Goal: Check status: Check status

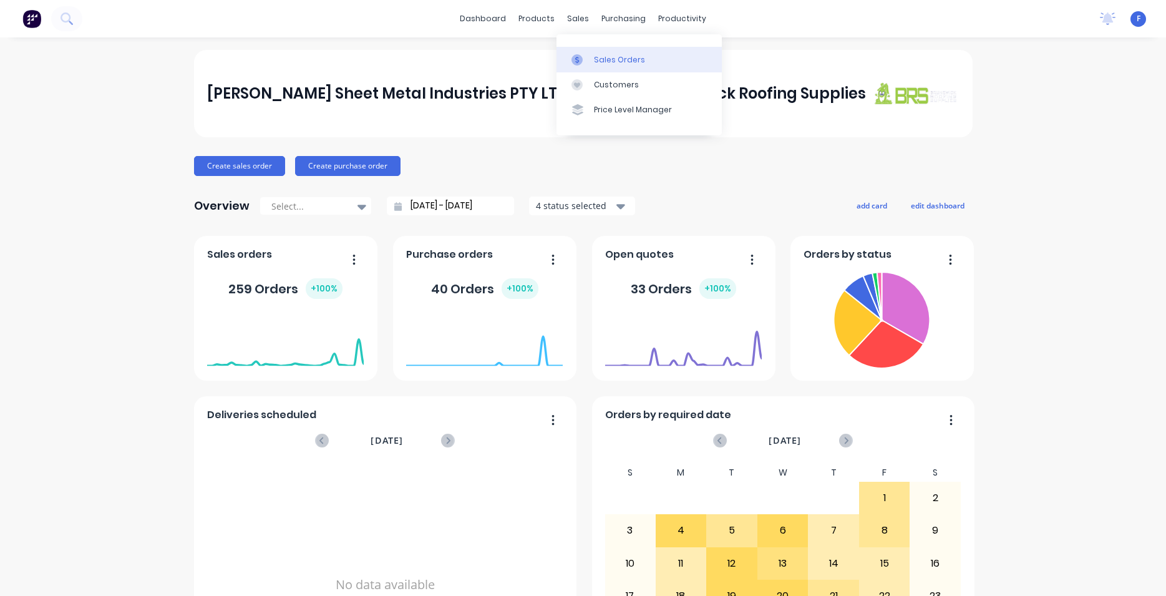
click at [589, 56] on div at bounding box center [580, 59] width 19 height 11
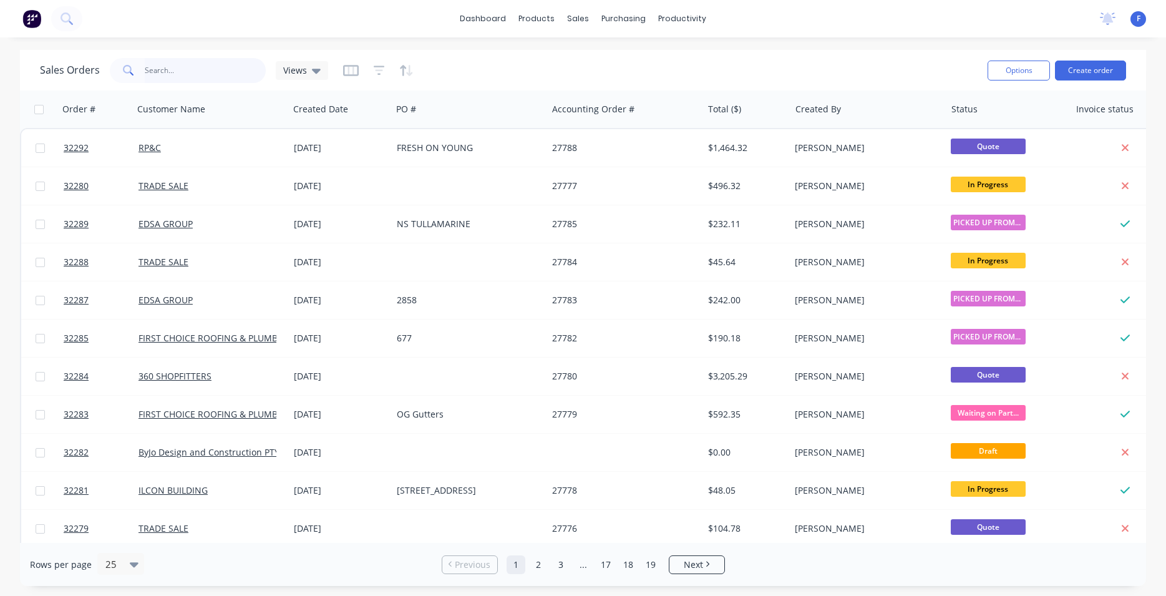
click at [205, 74] on input "text" at bounding box center [206, 70] width 122 height 25
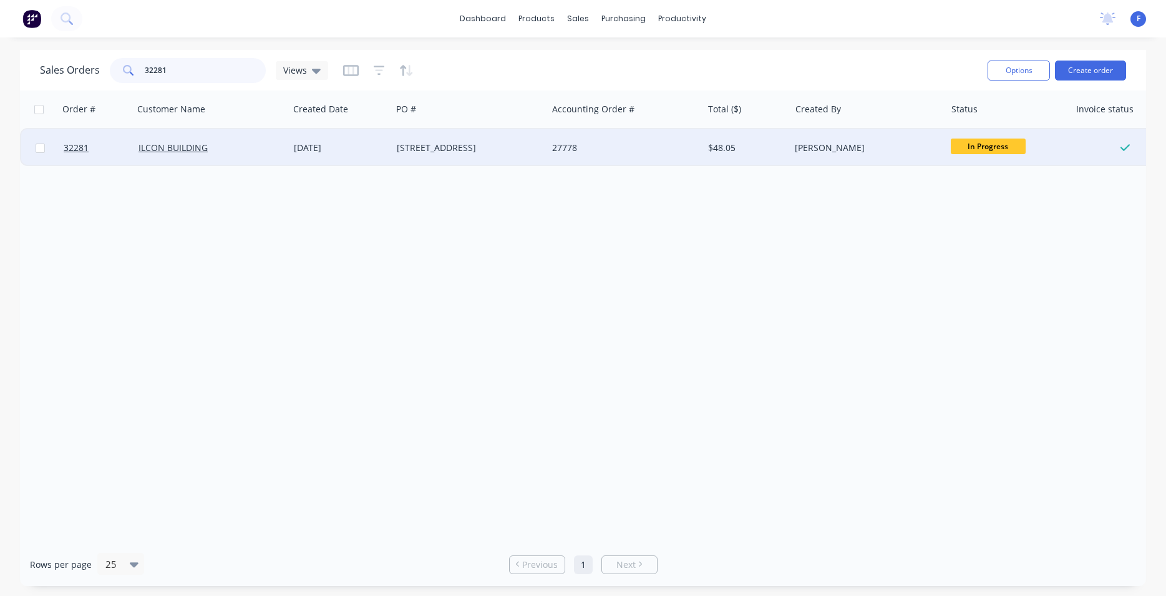
type input "32281"
click at [377, 140] on div "[DATE]" at bounding box center [340, 147] width 103 height 37
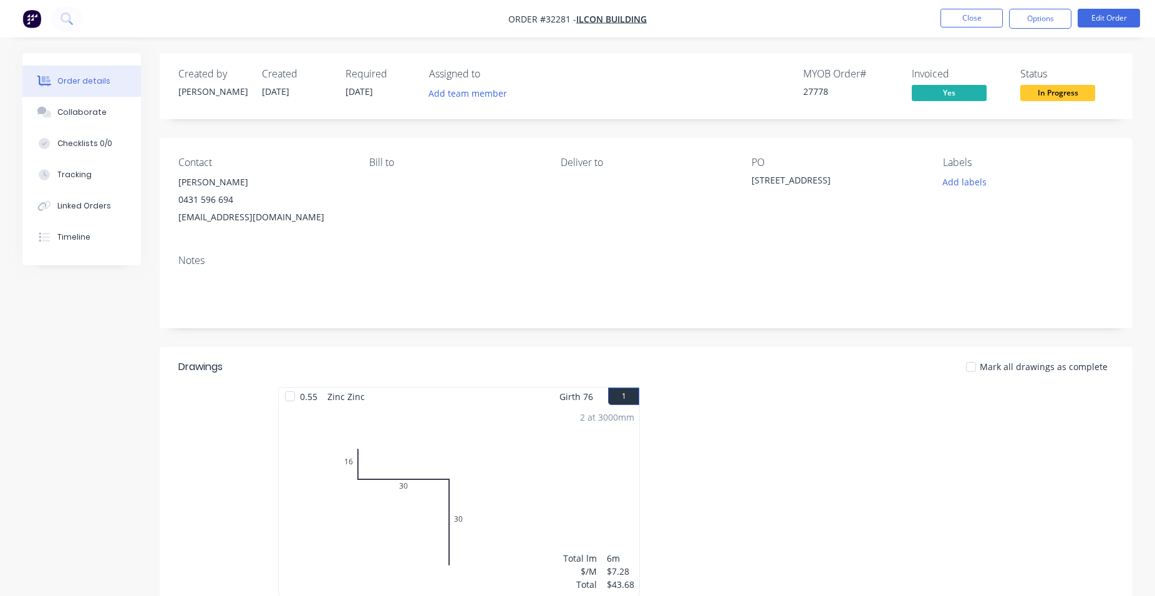
click at [1043, 96] on span "In Progress" at bounding box center [1057, 93] width 75 height 16
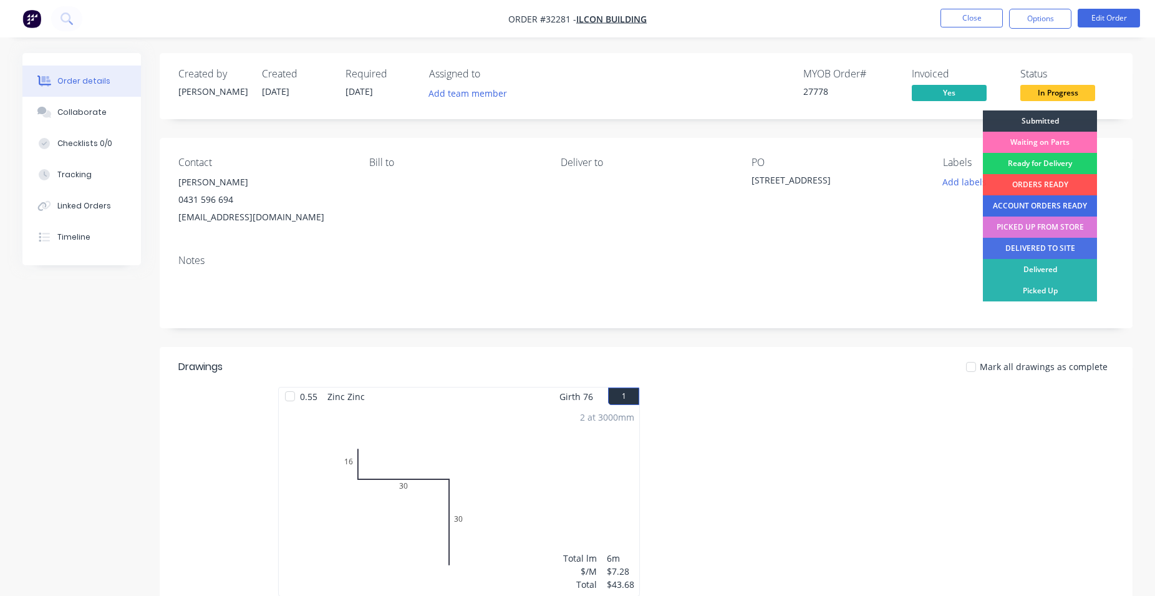
click at [1028, 206] on div "ACCOUNT ORDERS READY" at bounding box center [1040, 205] width 114 height 21
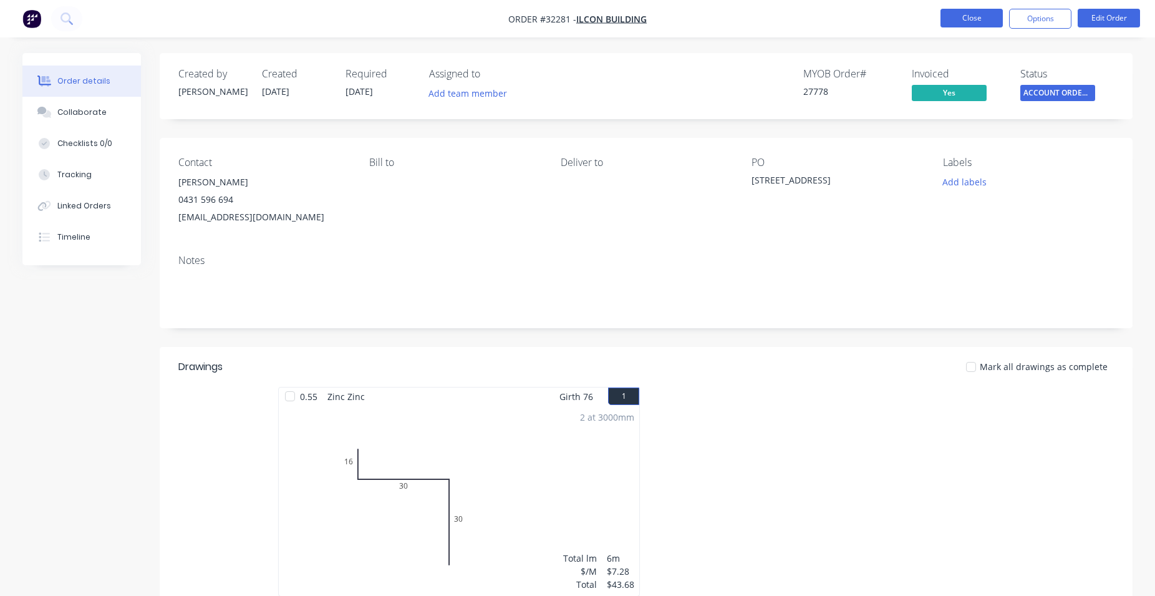
click at [979, 19] on button "Close" at bounding box center [972, 18] width 62 height 19
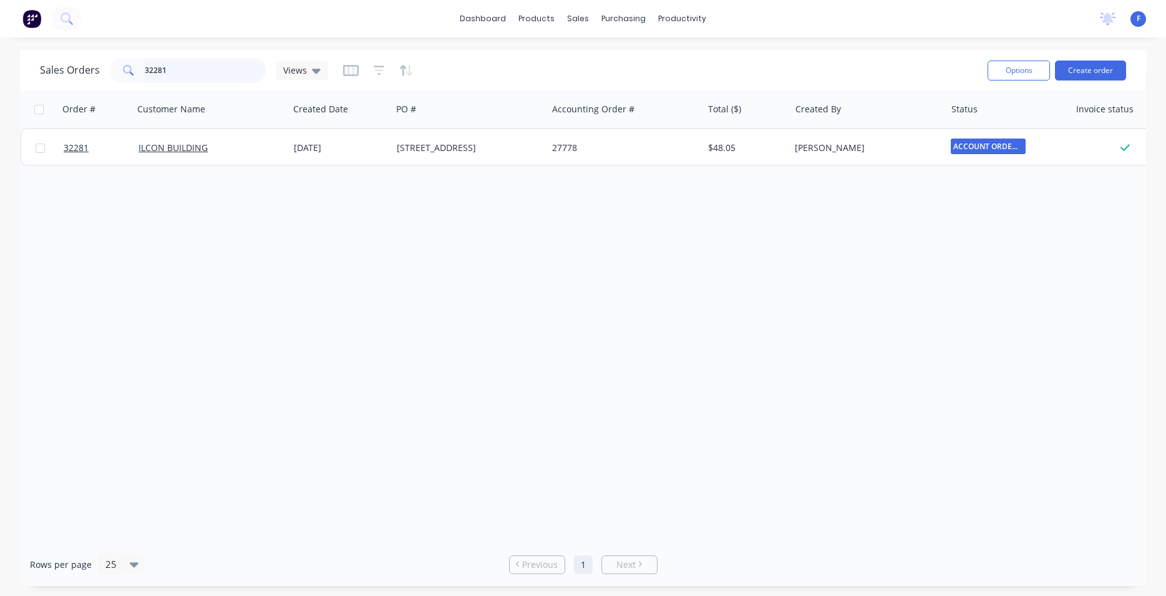
click at [200, 70] on input "32281" at bounding box center [206, 70] width 122 height 25
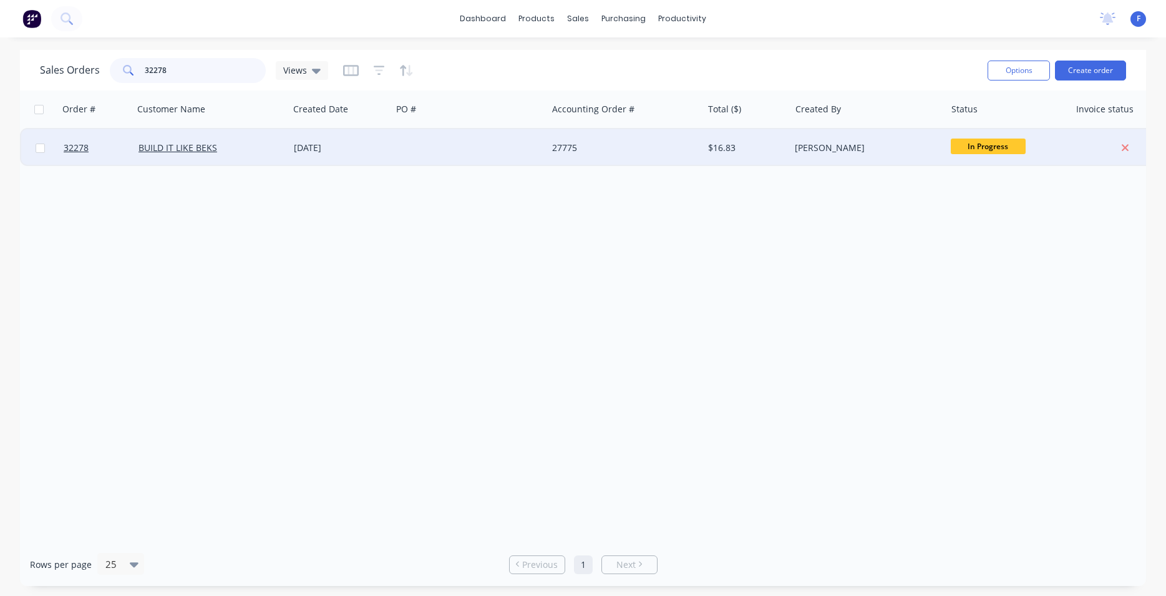
type input "32278"
click at [452, 152] on div at bounding box center [469, 147] width 155 height 37
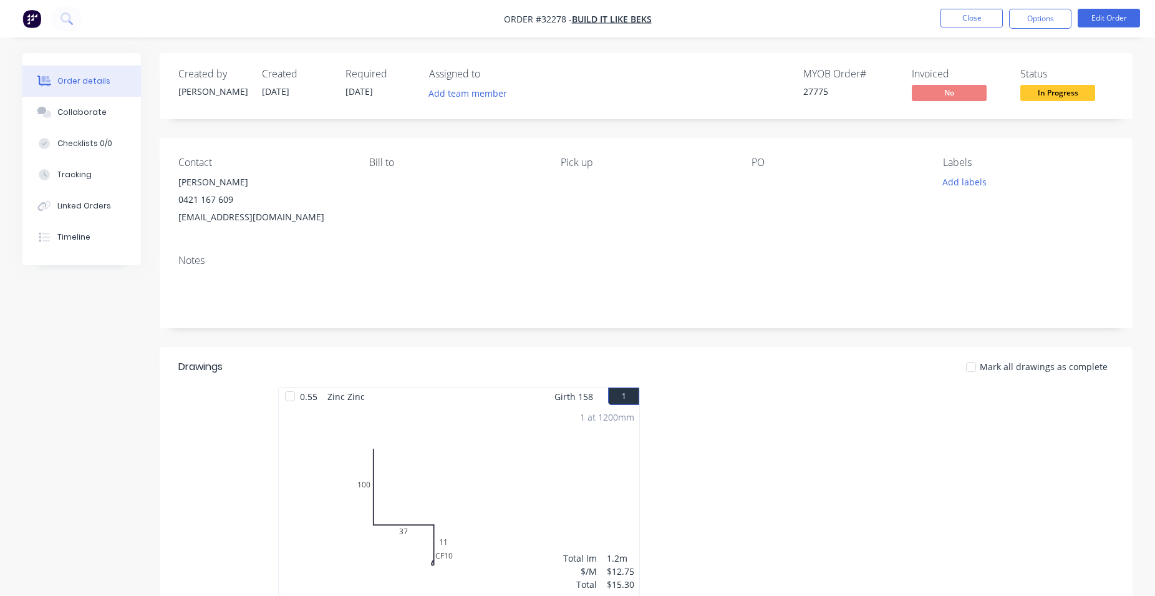
click at [1065, 89] on span "In Progress" at bounding box center [1057, 93] width 75 height 16
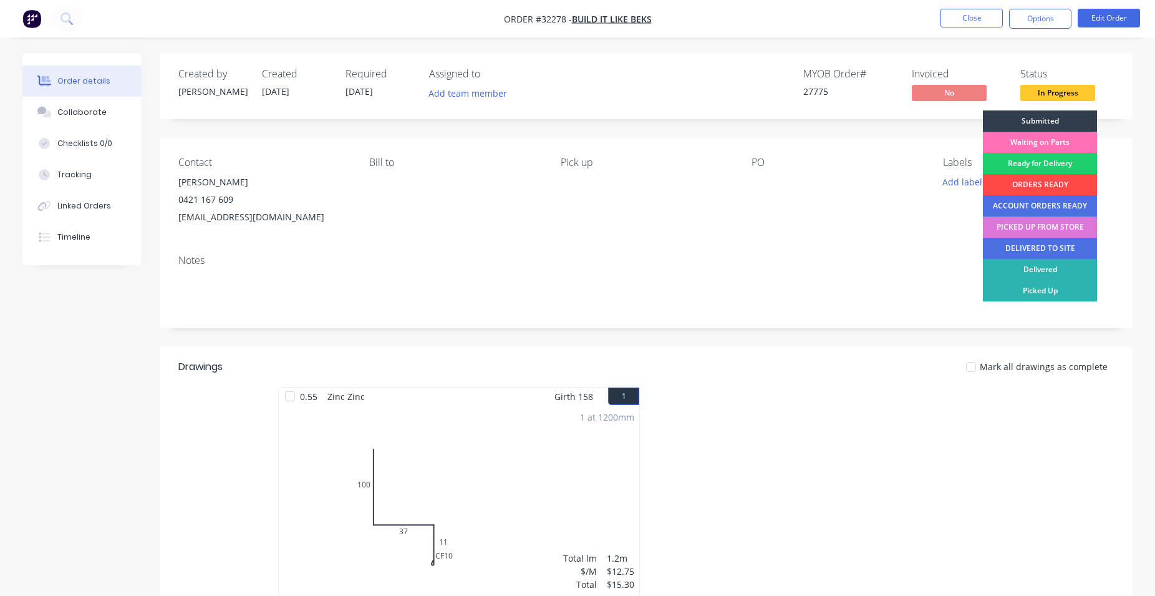
click at [1050, 185] on div "ORDERS READY" at bounding box center [1040, 184] width 114 height 21
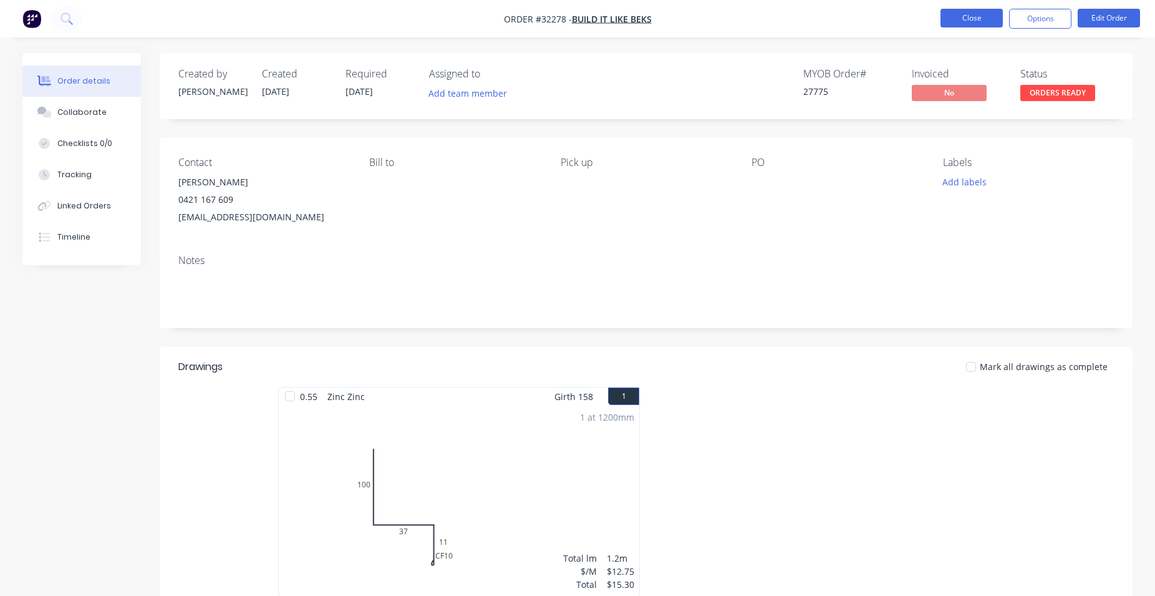
click at [975, 18] on button "Close" at bounding box center [972, 18] width 62 height 19
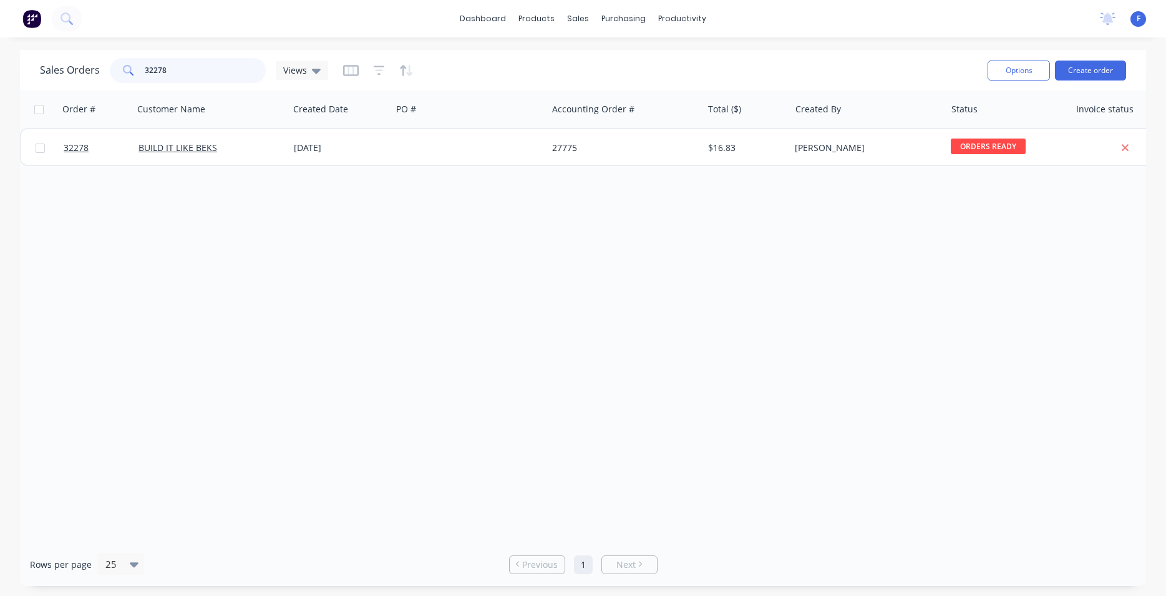
click at [212, 73] on input "32278" at bounding box center [206, 70] width 122 height 25
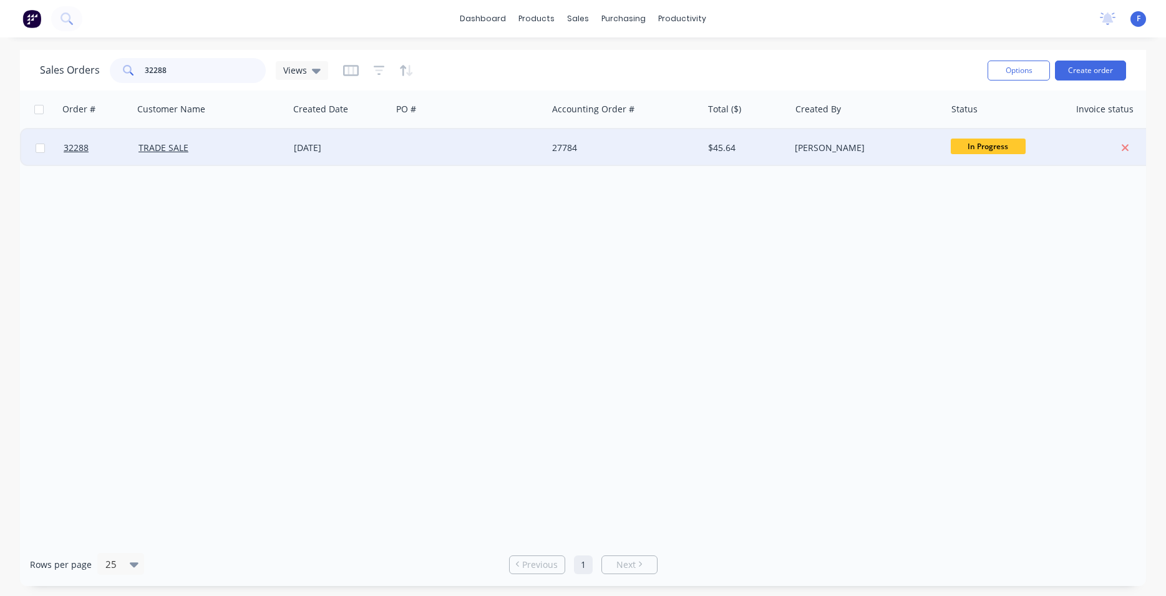
type input "32288"
click at [552, 156] on div "27784" at bounding box center [624, 147] width 155 height 37
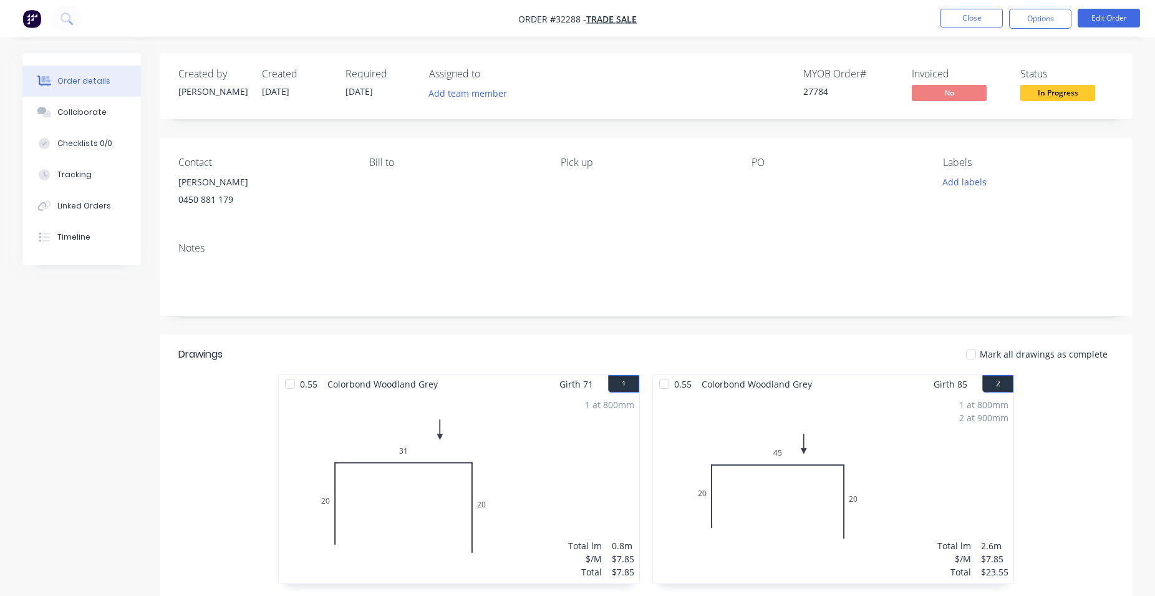
click at [1042, 92] on span "In Progress" at bounding box center [1057, 93] width 75 height 16
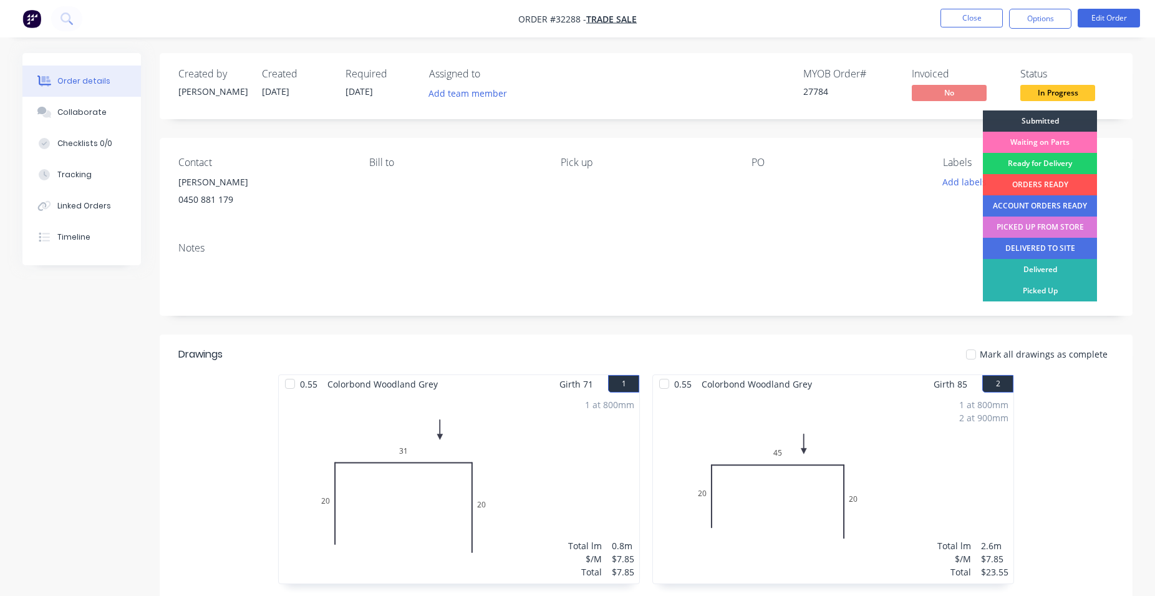
click at [1024, 185] on div "ORDERS READY" at bounding box center [1040, 184] width 114 height 21
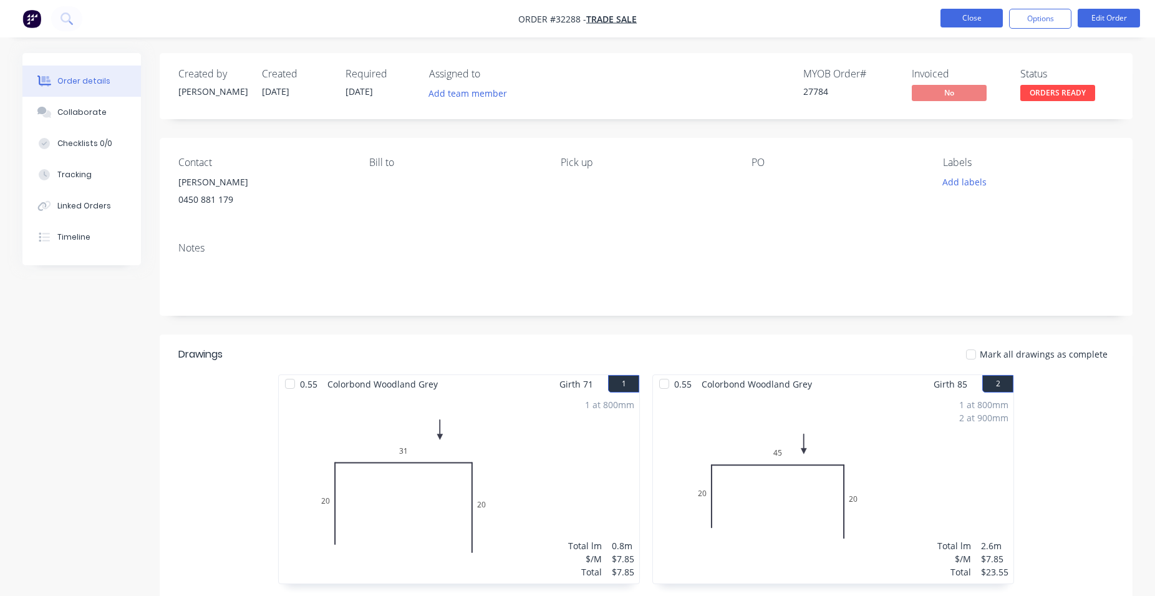
click at [979, 22] on button "Close" at bounding box center [972, 18] width 62 height 19
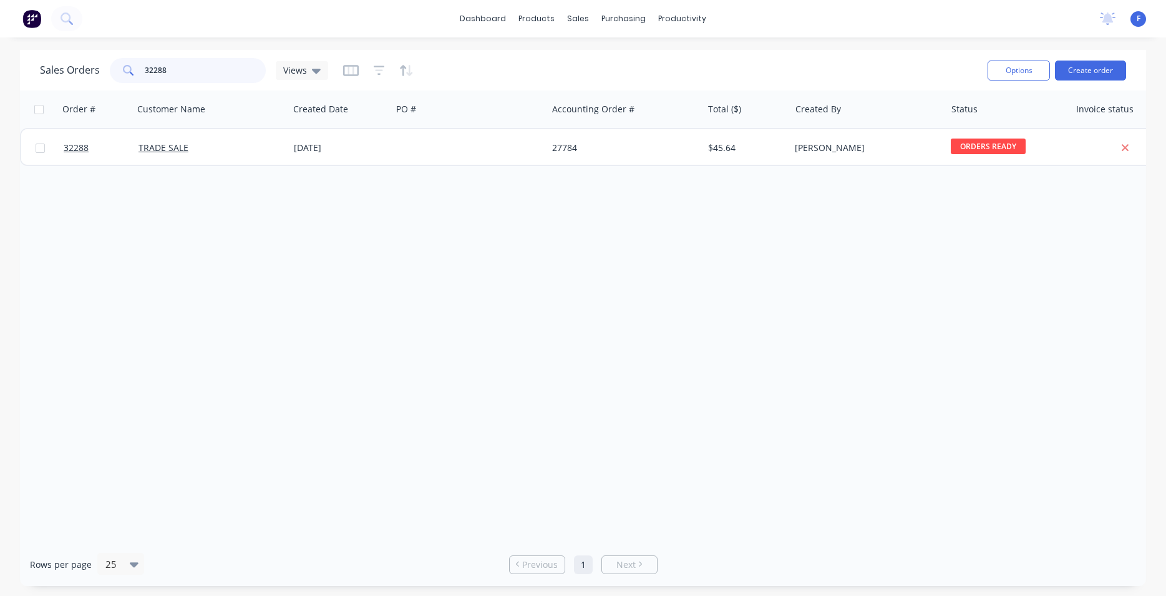
click at [182, 79] on input "32288" at bounding box center [206, 70] width 122 height 25
type input "3"
